Goal: Task Accomplishment & Management: Use online tool/utility

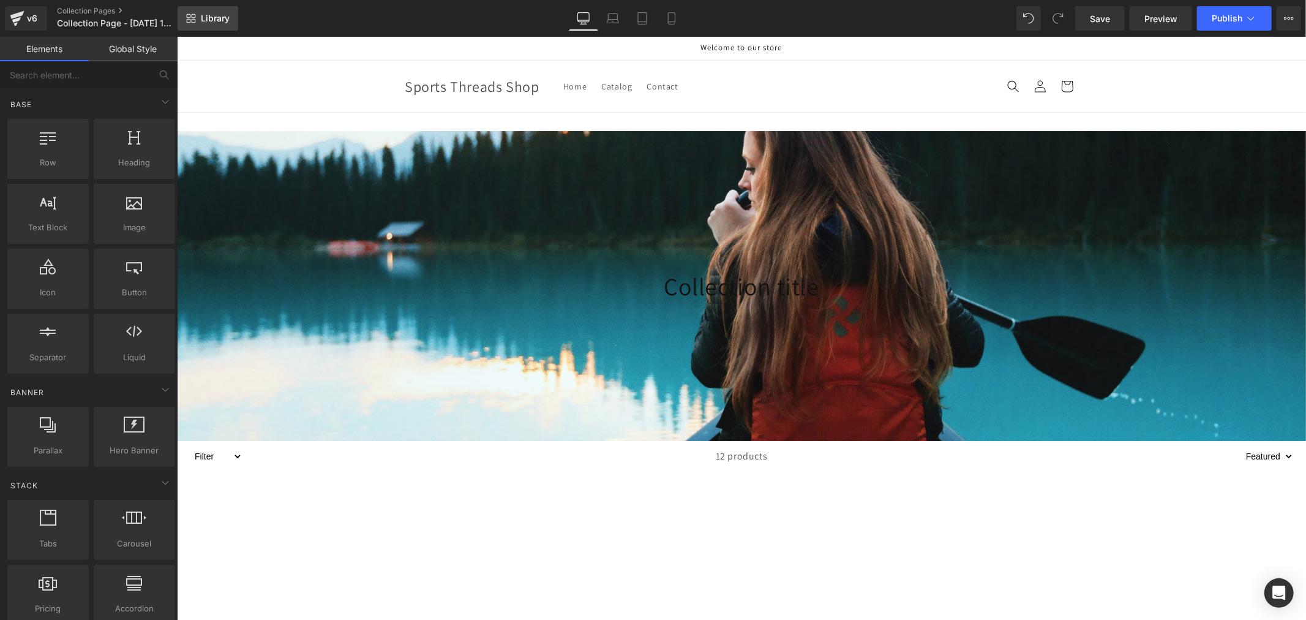
click at [209, 15] on span "Library" at bounding box center [215, 18] width 29 height 11
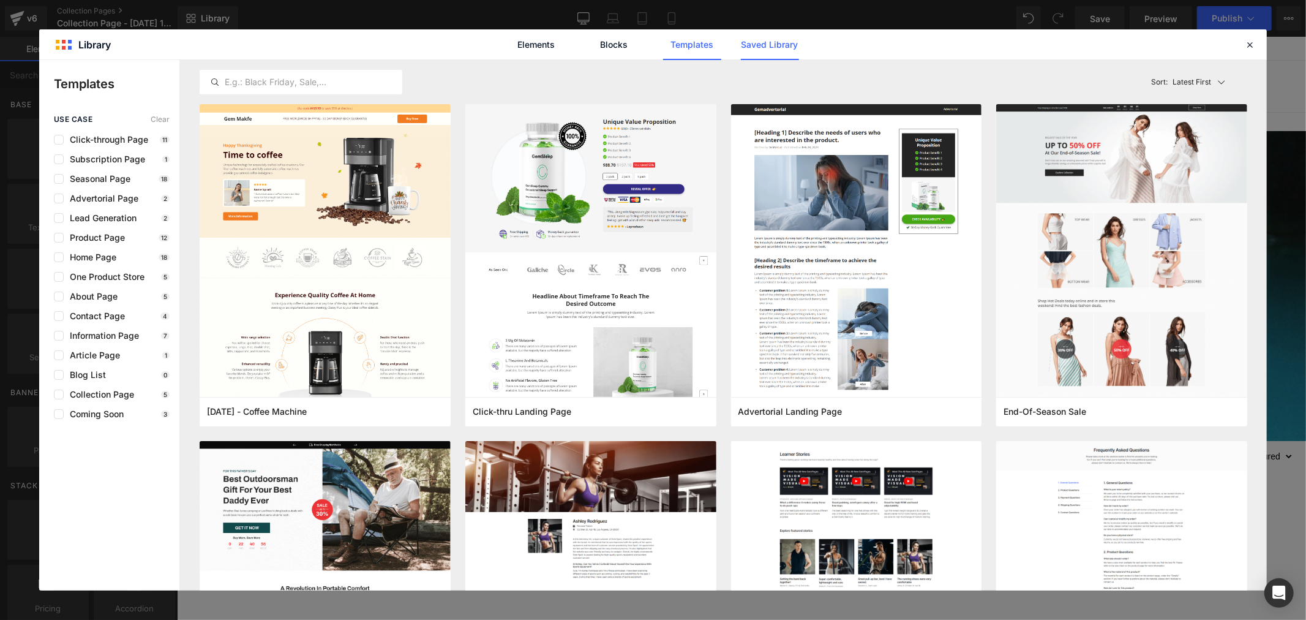
click at [770, 44] on link "Saved Library" at bounding box center [770, 44] width 58 height 31
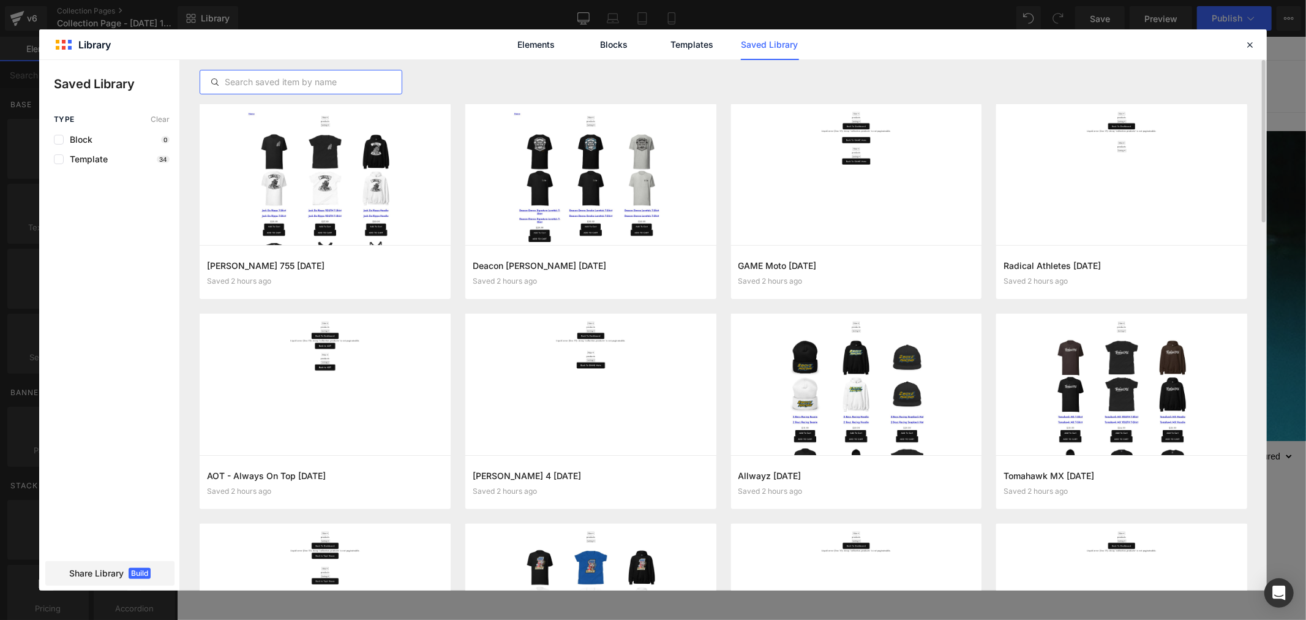
click at [311, 89] on input "text" at bounding box center [300, 82] width 201 height 15
paste input "[PERSON_NAME] 481"
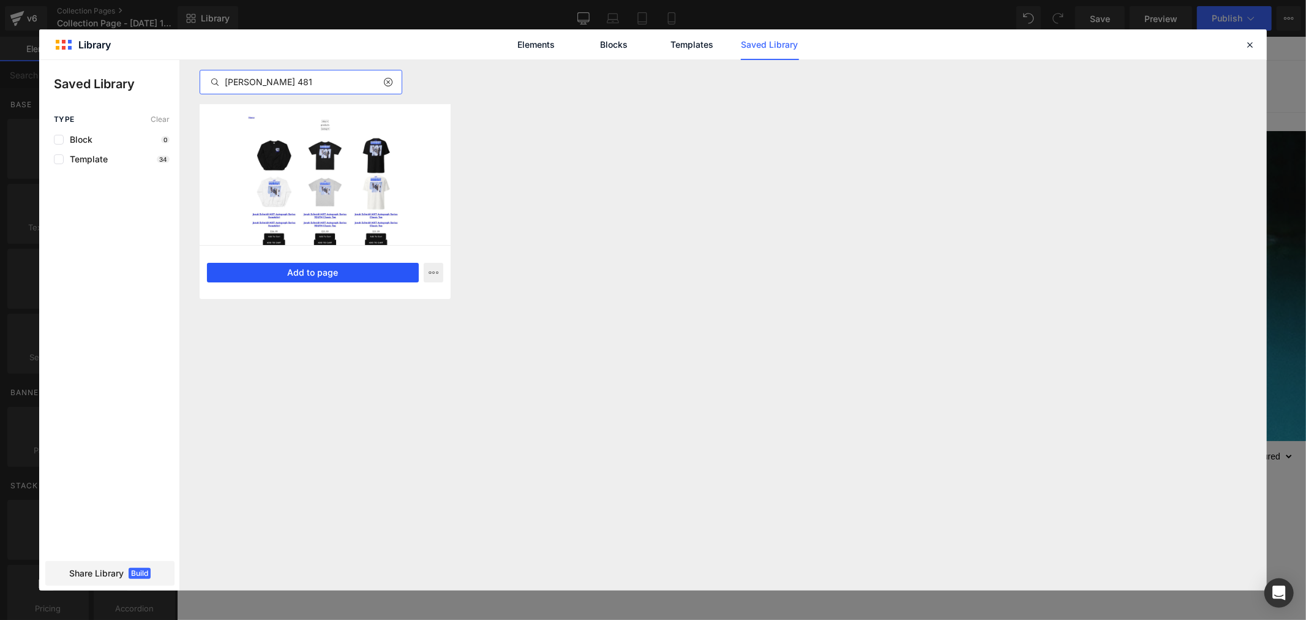
type input "[PERSON_NAME] 481"
click at [348, 277] on button "Add to page" at bounding box center [313, 273] width 212 height 20
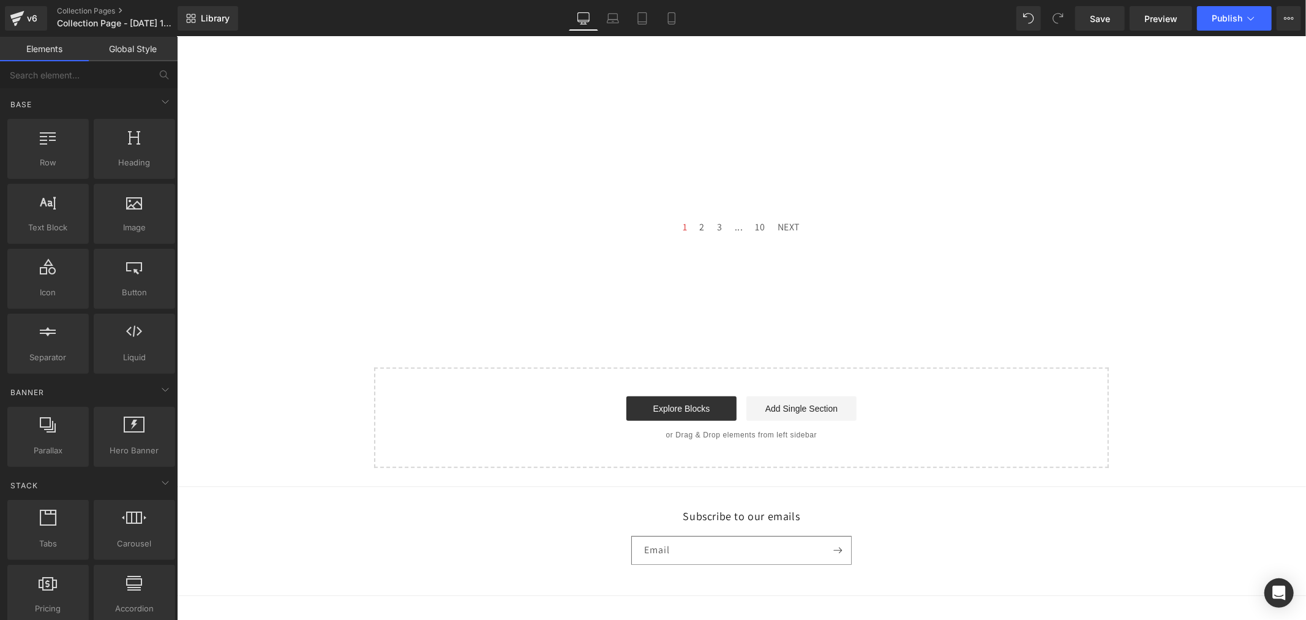
scroll to position [482, 0]
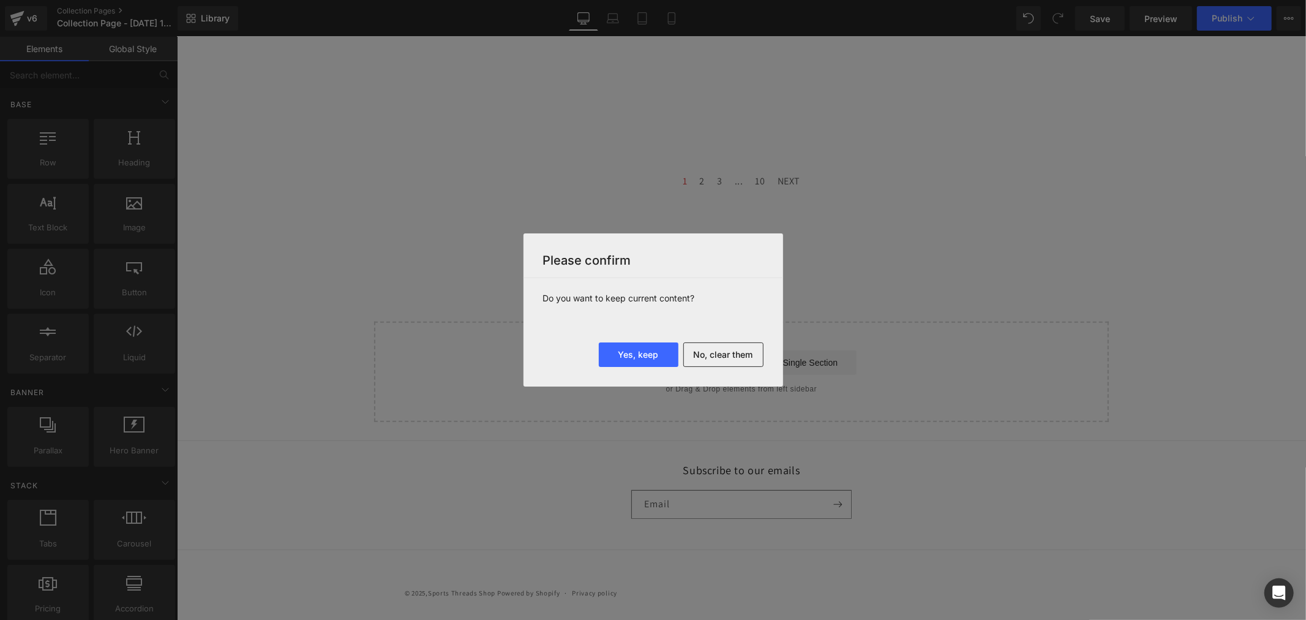
click at [1247, 23] on div at bounding box center [653, 310] width 1306 height 620
click at [732, 347] on button "No, clear them" at bounding box center [723, 354] width 80 height 24
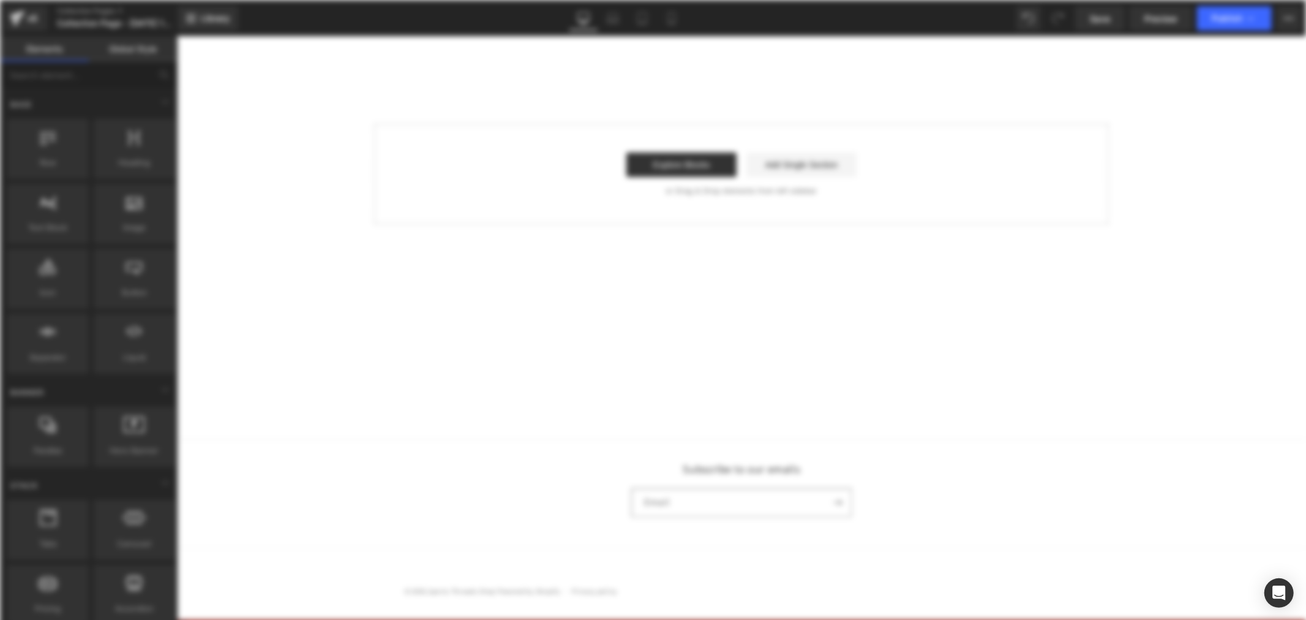
scroll to position [0, 0]
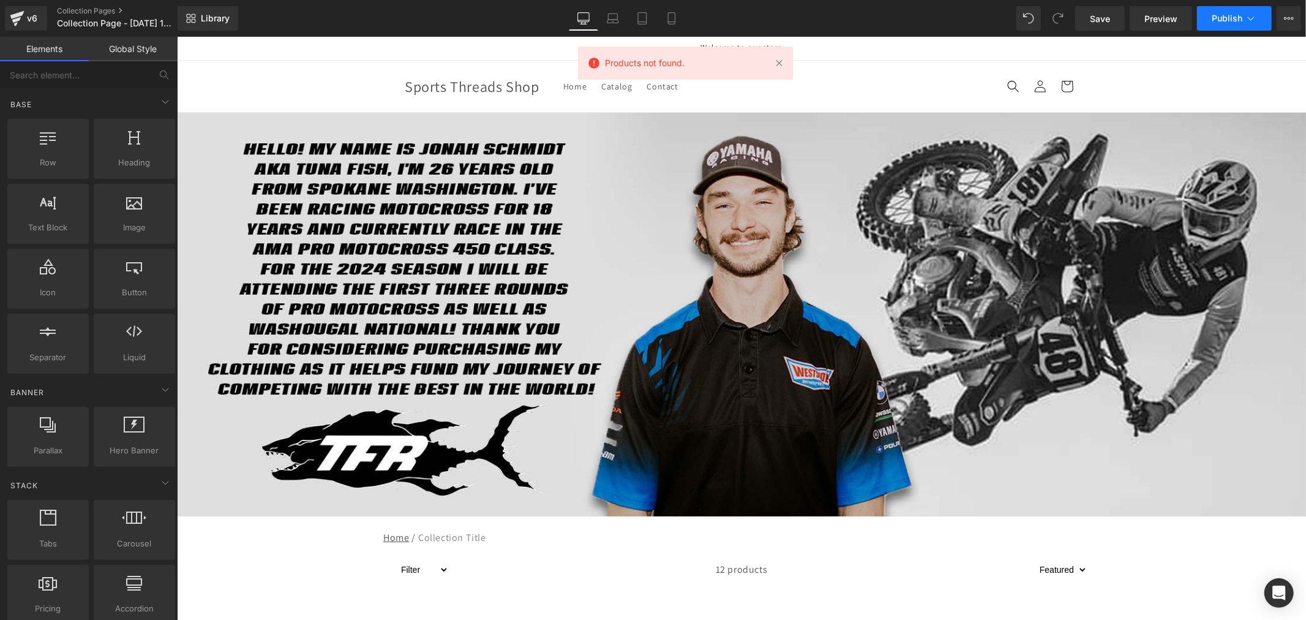
click at [1228, 22] on span "Publish" at bounding box center [1227, 18] width 31 height 10
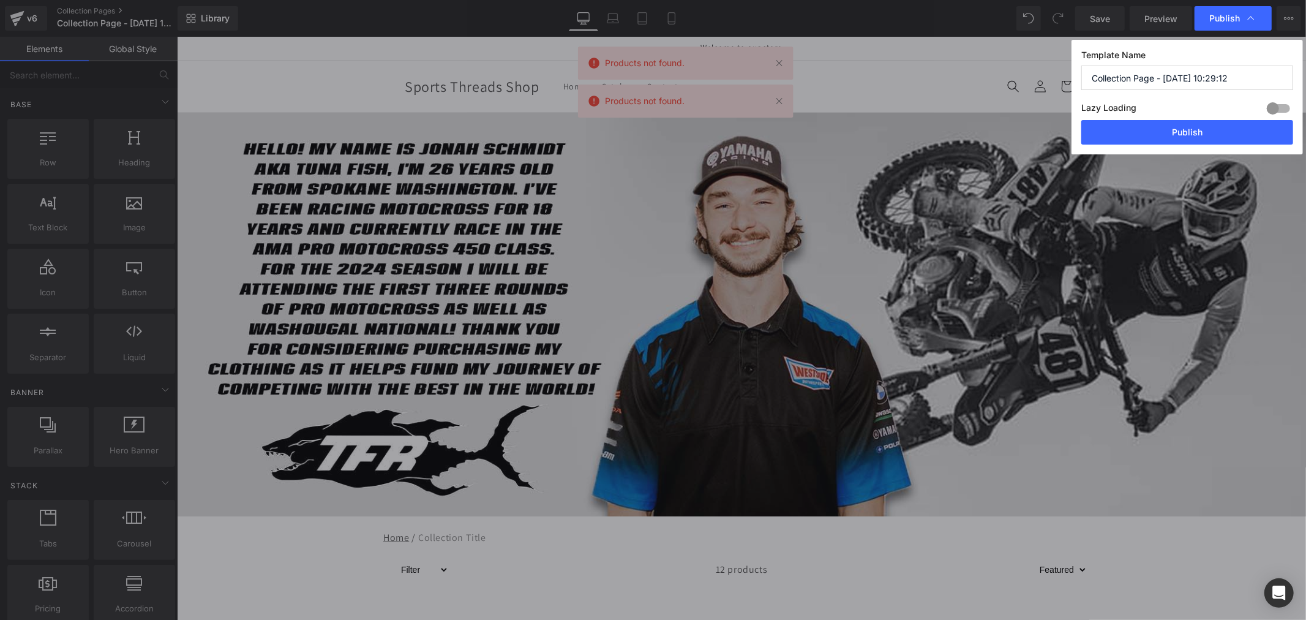
click at [1158, 80] on input "Collection Page - [DATE] 10:29:12" at bounding box center [1187, 78] width 212 height 24
paste input "[PERSON_NAME] 481"
type input "[PERSON_NAME] 481"
click at [1158, 137] on button "Publish" at bounding box center [1187, 132] width 212 height 24
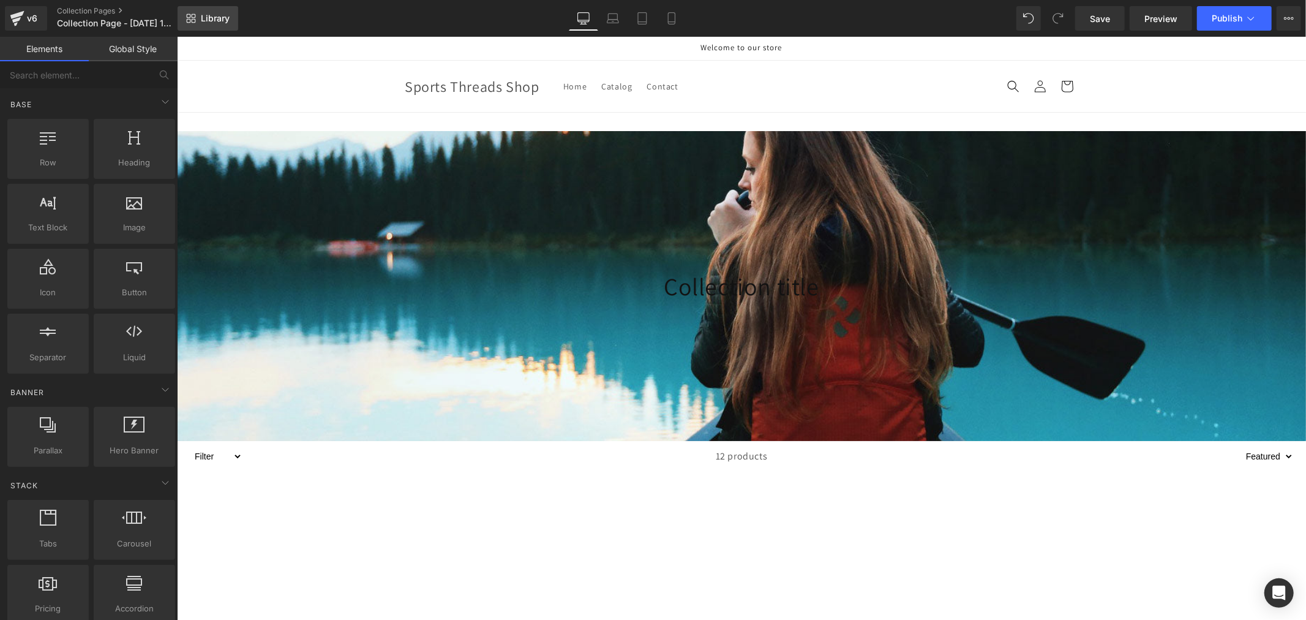
click at [213, 13] on span "Library" at bounding box center [215, 18] width 29 height 11
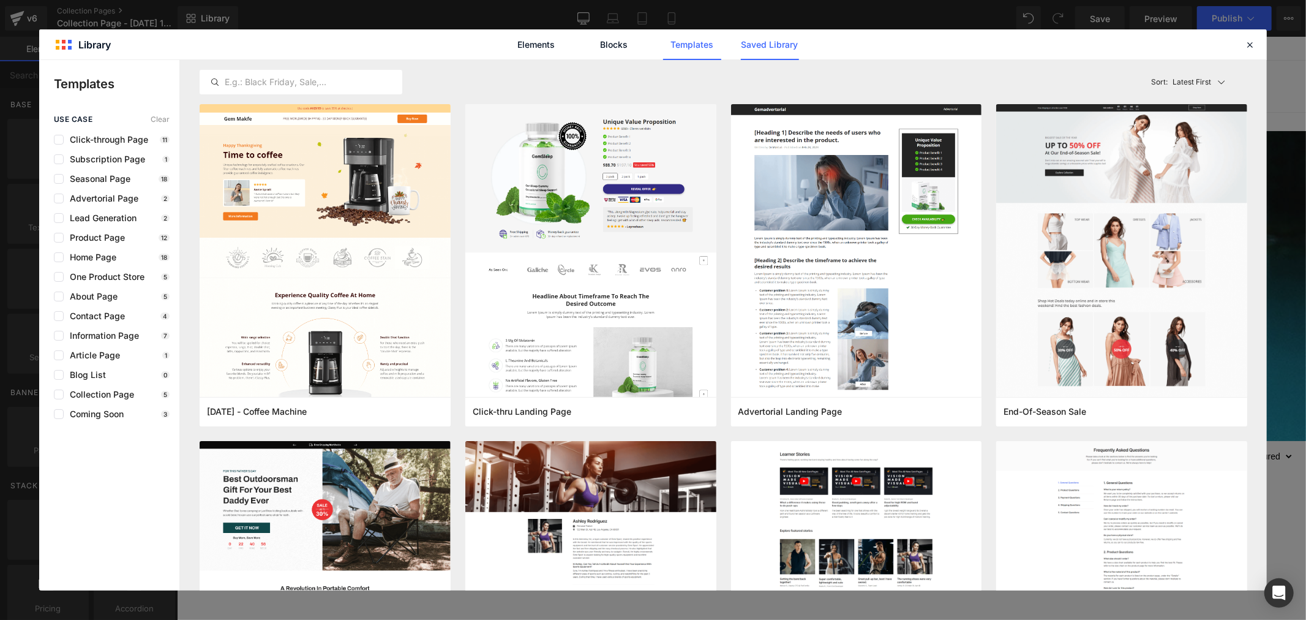
click at [781, 50] on link "Saved Library" at bounding box center [770, 44] width 58 height 31
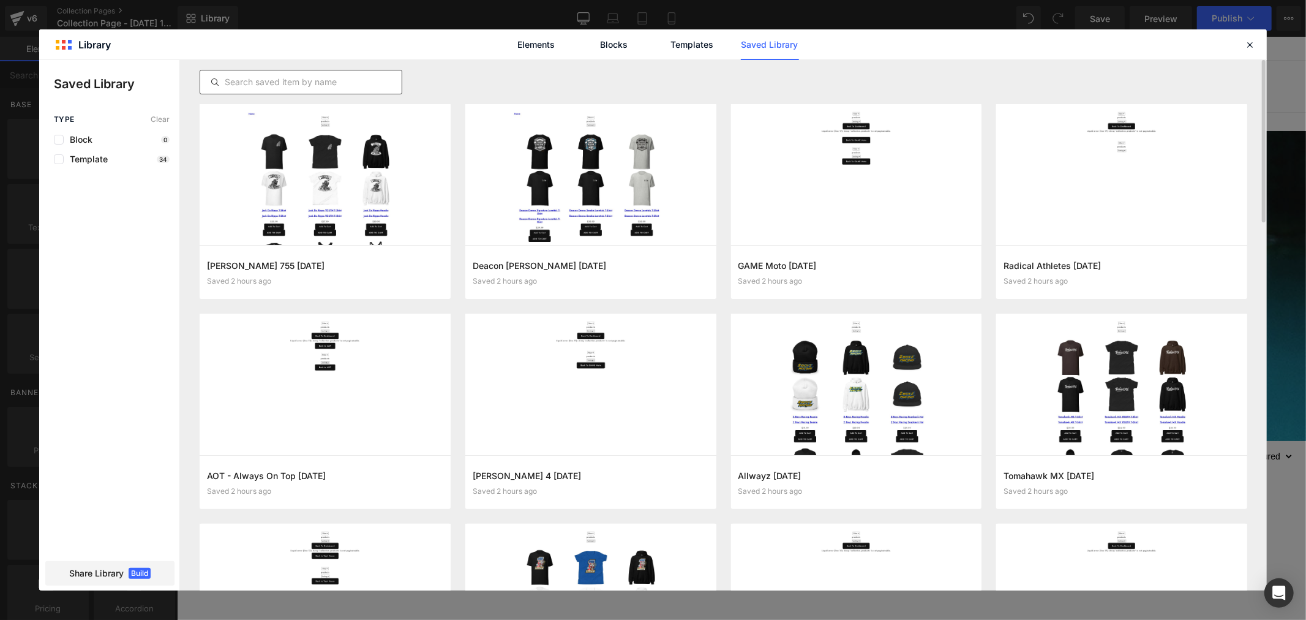
click at [326, 78] on input "text" at bounding box center [300, 82] width 201 height 15
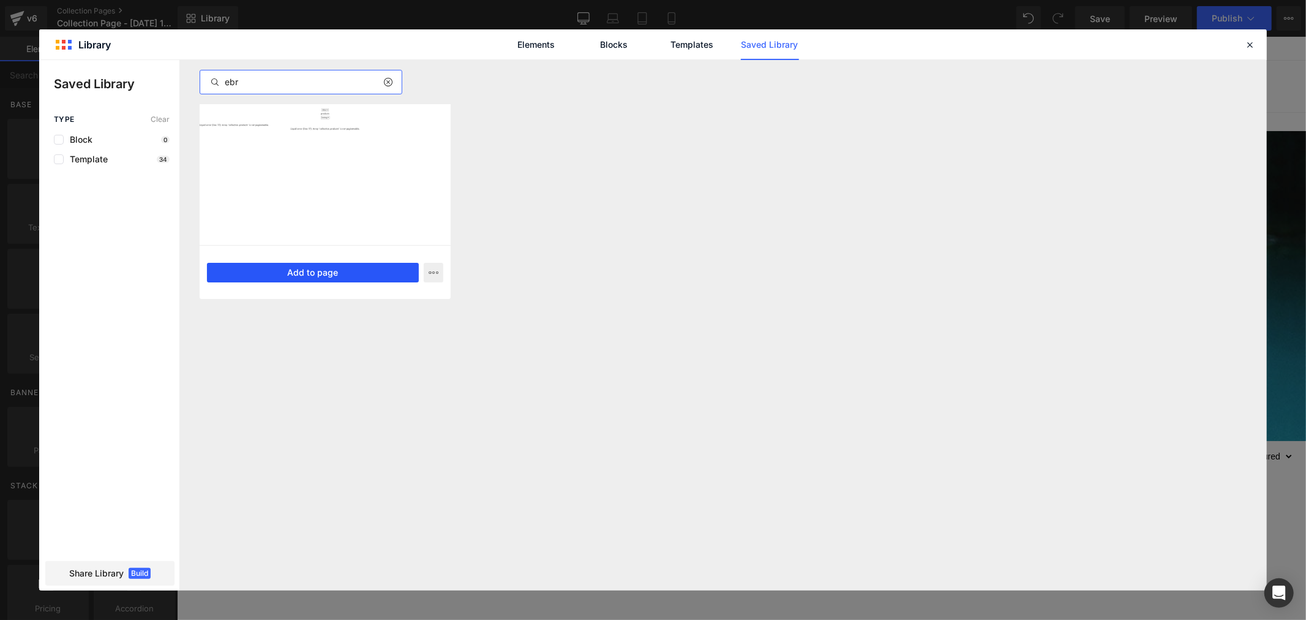
type input "ebr"
click at [279, 274] on button "Add to page" at bounding box center [313, 273] width 212 height 20
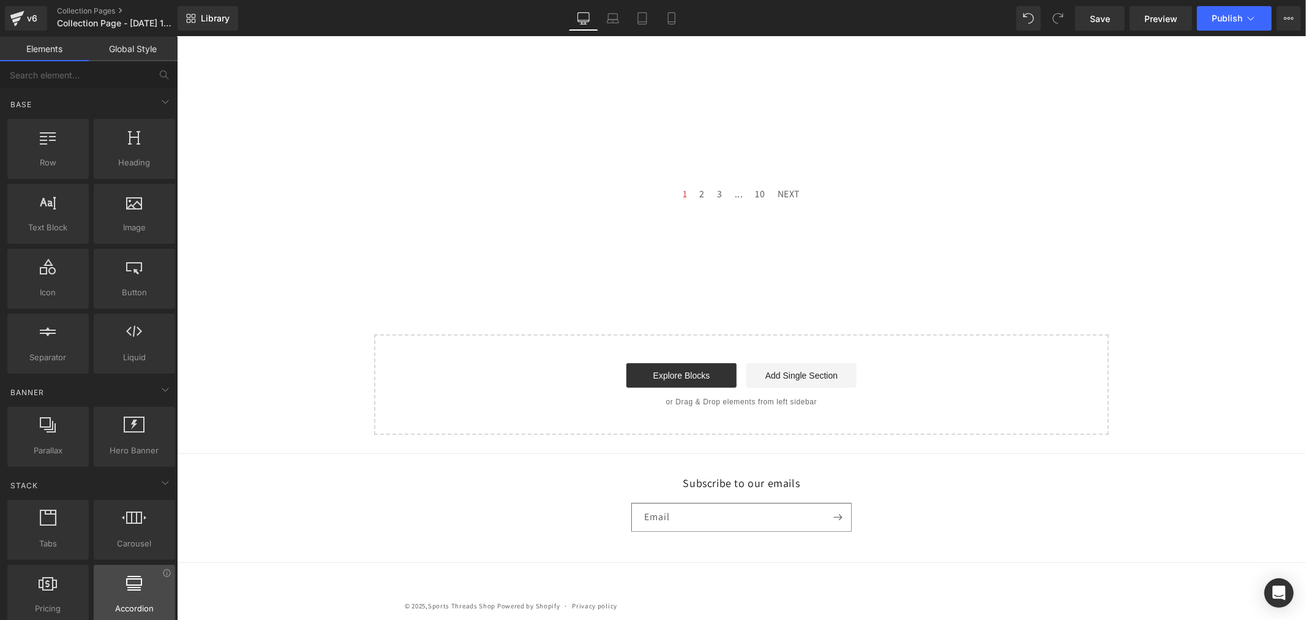
scroll to position [482, 0]
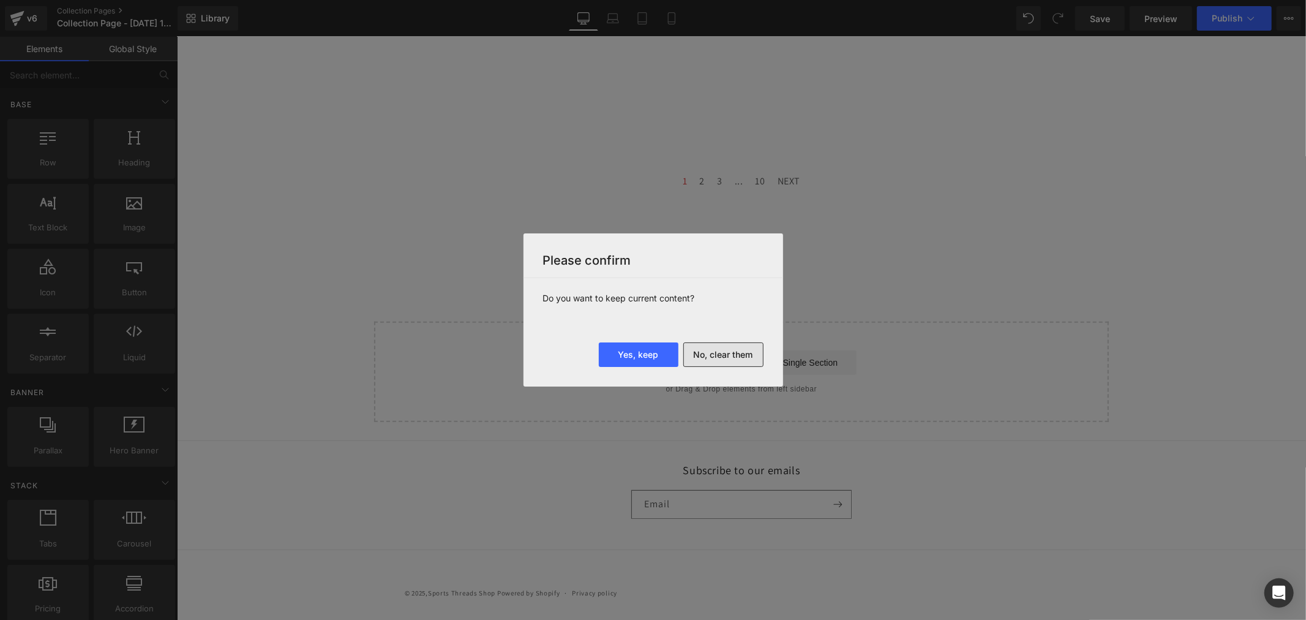
click at [724, 345] on button "No, clear them" at bounding box center [723, 354] width 80 height 24
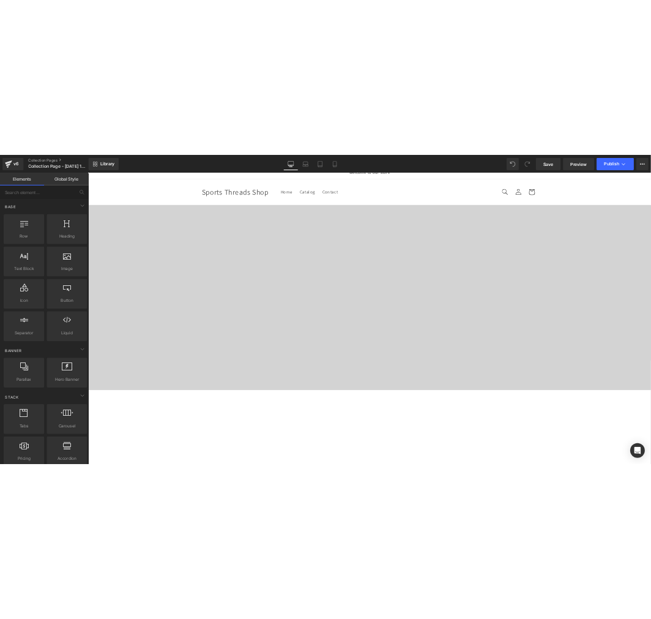
scroll to position [0, 0]
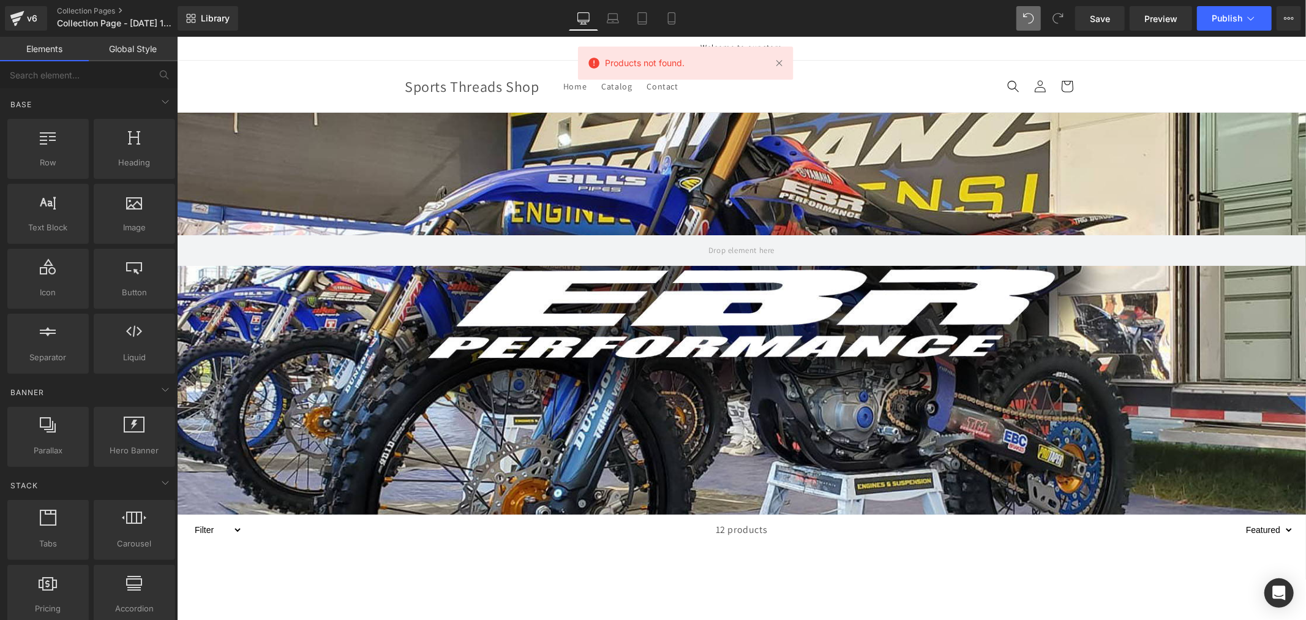
click at [1057, 14] on icon at bounding box center [1058, 18] width 10 height 10
click at [1252, 20] on icon at bounding box center [1251, 18] width 12 height 12
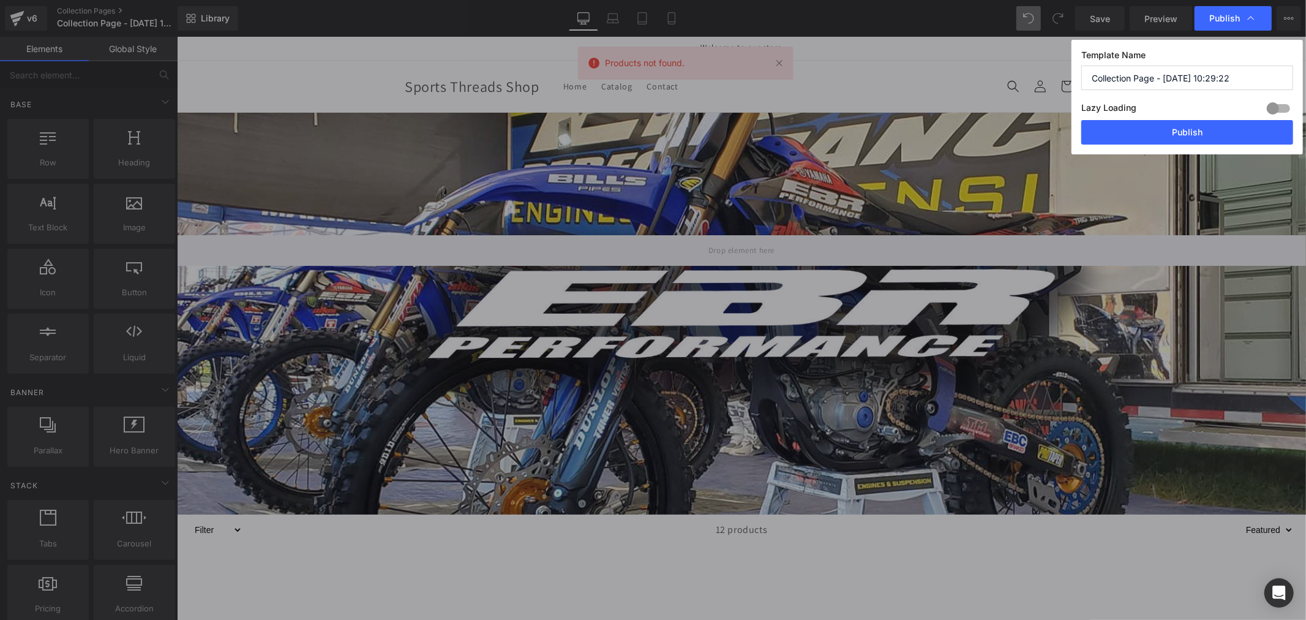
click at [1154, 72] on input "Collection Page - Aug 27, 10:29:22" at bounding box center [1187, 78] width 212 height 24
paste input "EBR Performance"
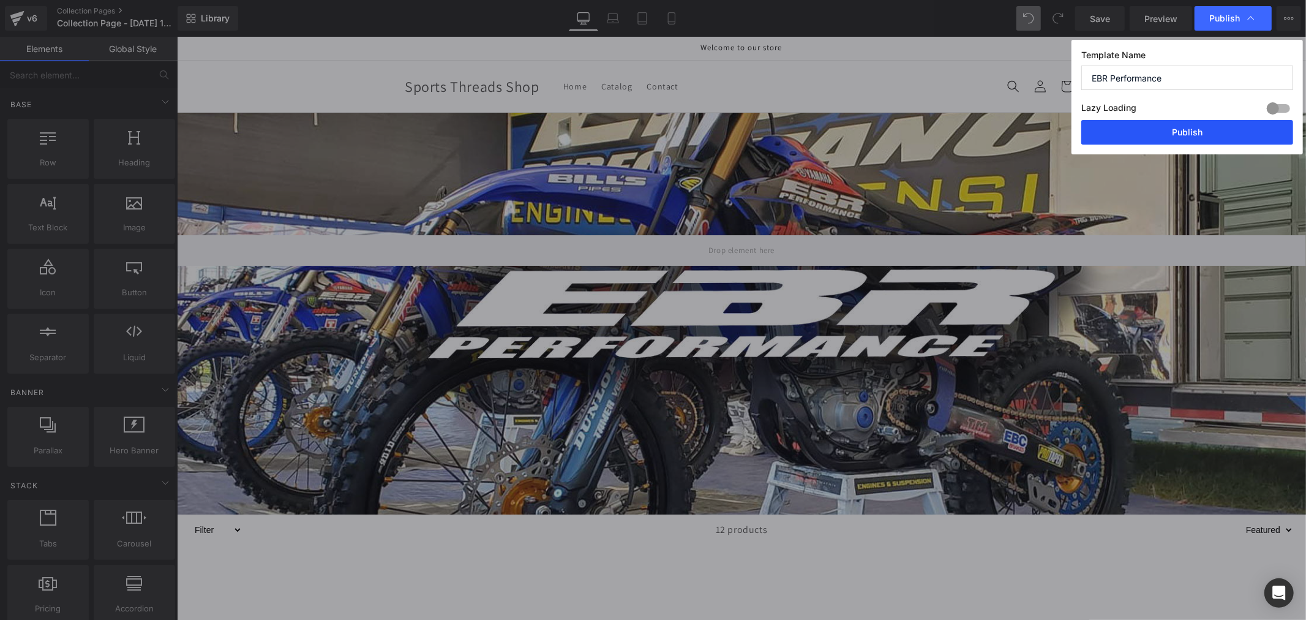
type input "EBR Performance"
click at [1165, 137] on button "Publish" at bounding box center [1187, 132] width 212 height 24
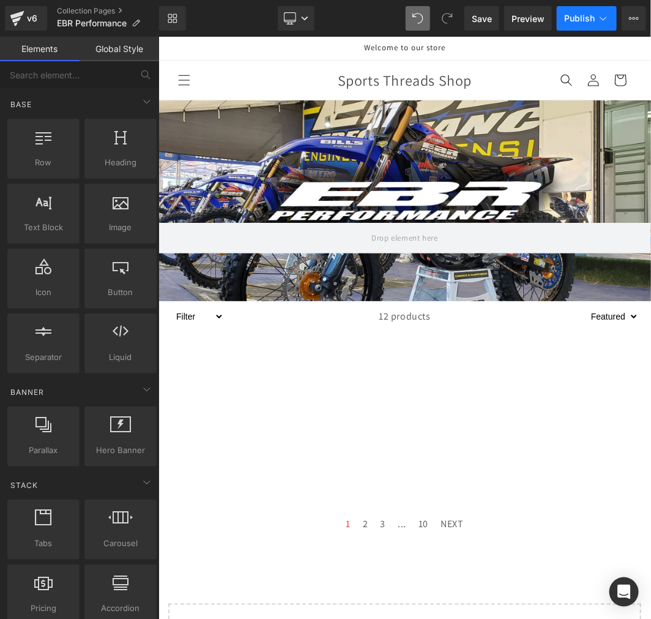
click at [576, 19] on span "Publish" at bounding box center [580, 18] width 31 height 10
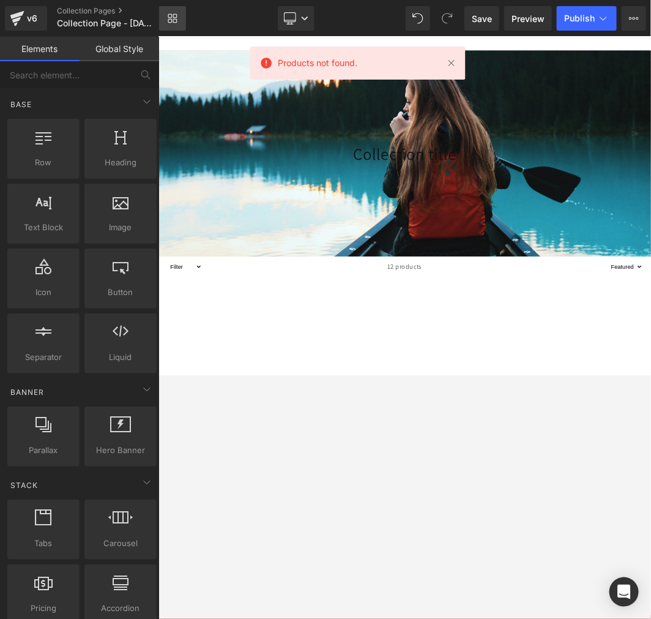
click at [174, 15] on icon at bounding box center [173, 18] width 10 height 10
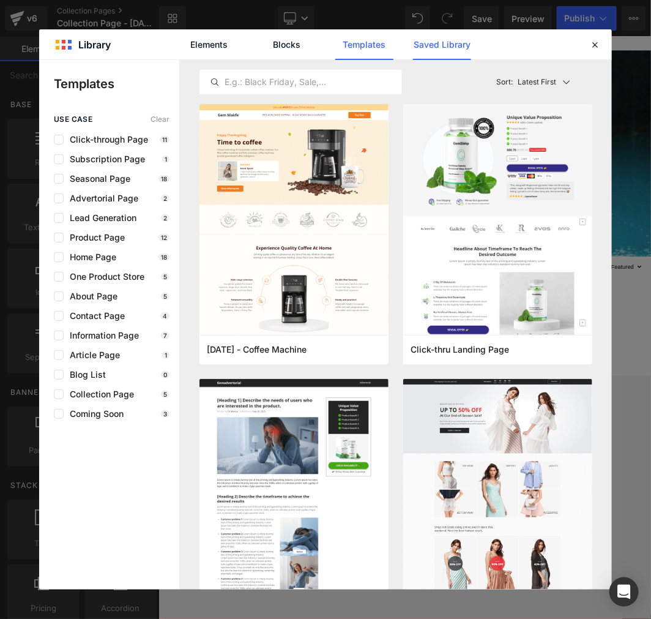
click at [435, 50] on link "Saved Library" at bounding box center [442, 44] width 58 height 31
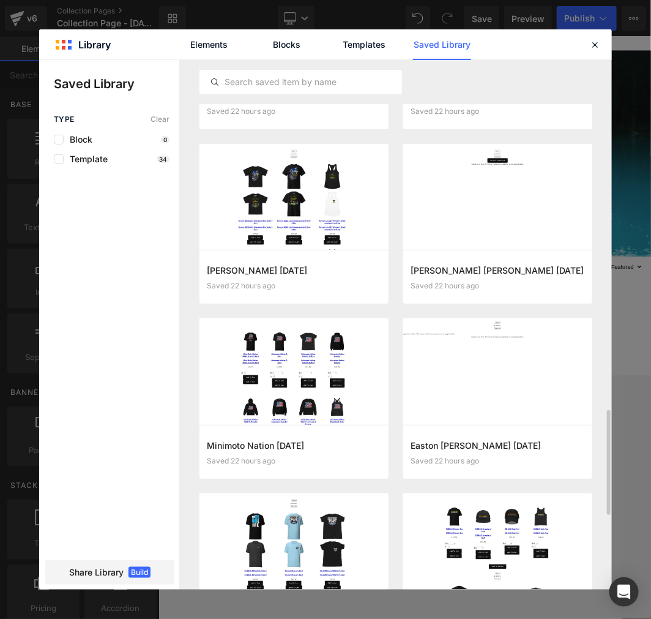
scroll to position [1531, 0]
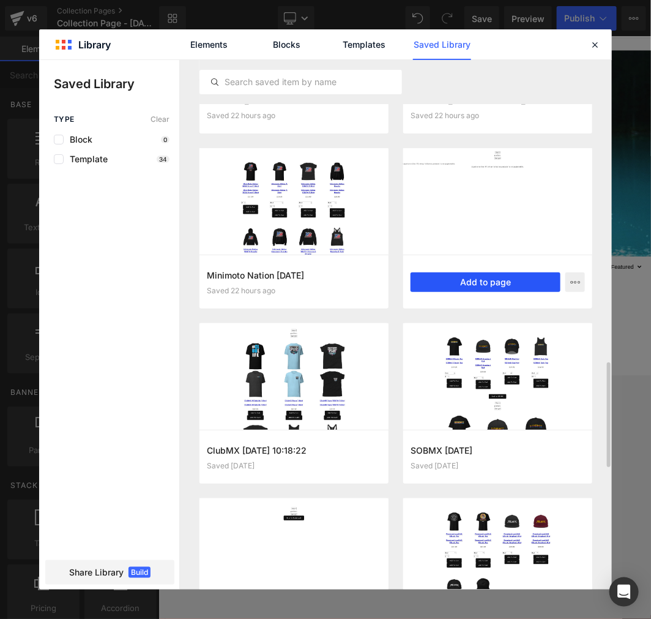
click at [474, 282] on button "Add to page" at bounding box center [486, 282] width 150 height 20
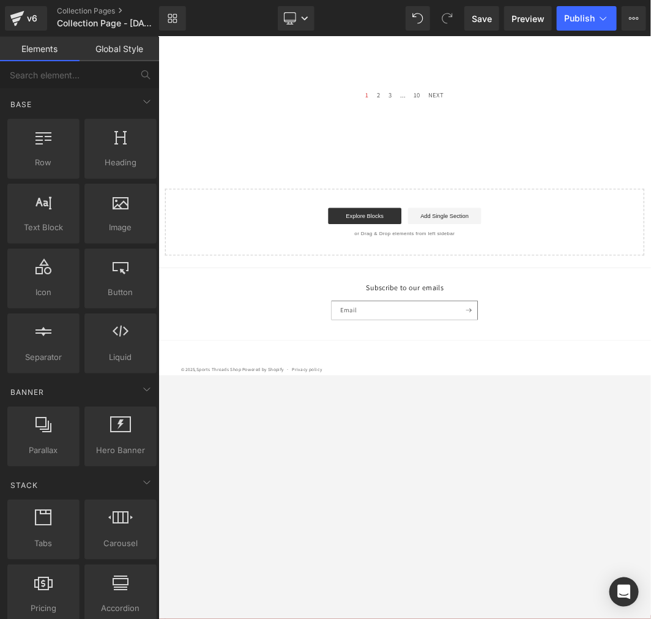
scroll to position [484, 0]
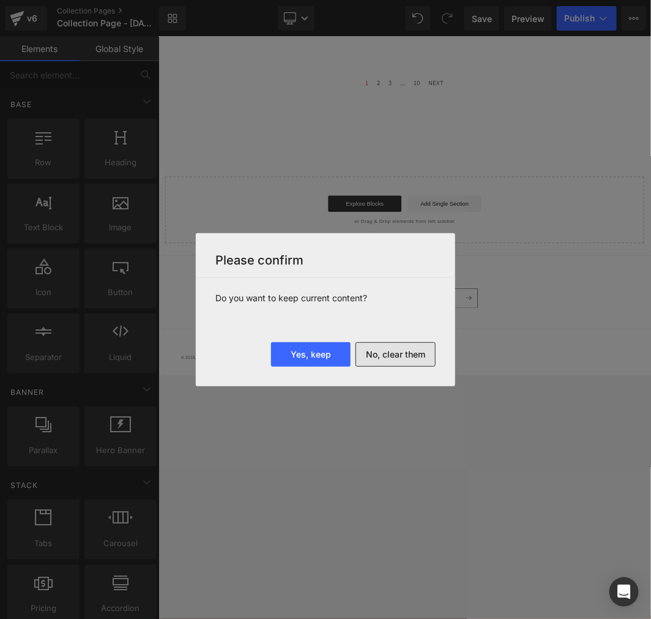
click at [415, 350] on button "No, clear them" at bounding box center [396, 354] width 80 height 24
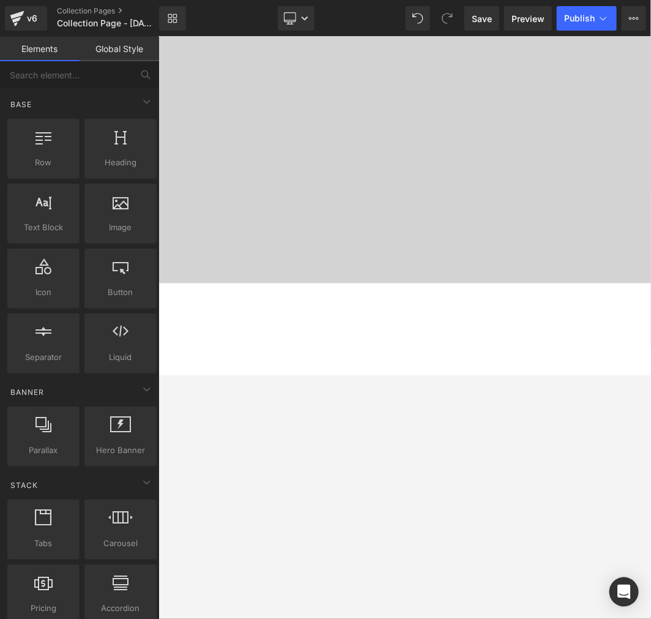
scroll to position [0, 0]
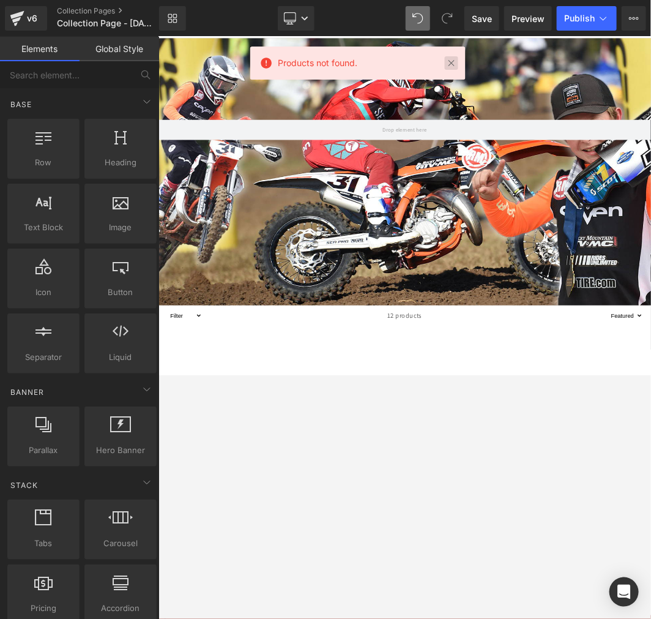
click at [453, 59] on link at bounding box center [451, 62] width 13 height 13
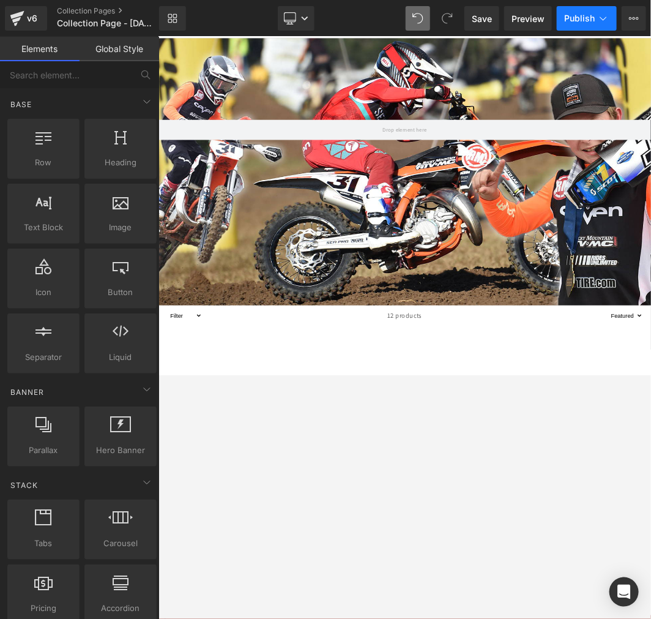
click at [596, 20] on button "Publish" at bounding box center [587, 18] width 60 height 24
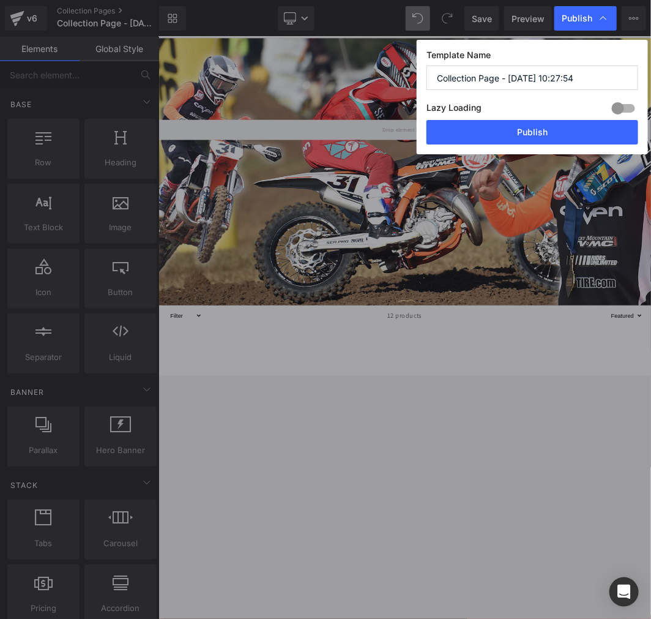
click at [486, 72] on input "Collection Page - Aug 27, 10:27:54" at bounding box center [533, 78] width 212 height 24
click at [545, 75] on input "Collection Page - Aug 27, 10:27:54" at bounding box center [533, 78] width 212 height 24
paste input "Easton Graves"
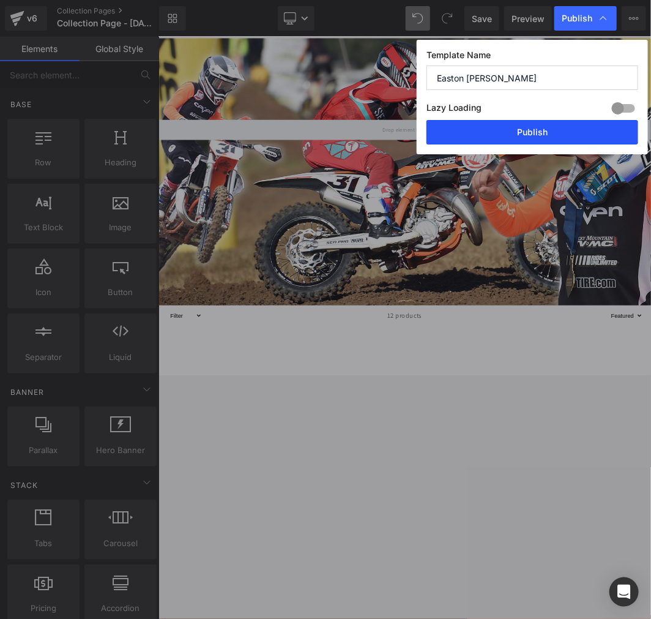
type input "Easton Graves"
click at [514, 137] on button "Publish" at bounding box center [533, 132] width 212 height 24
